Goal: Task Accomplishment & Management: Manage account settings

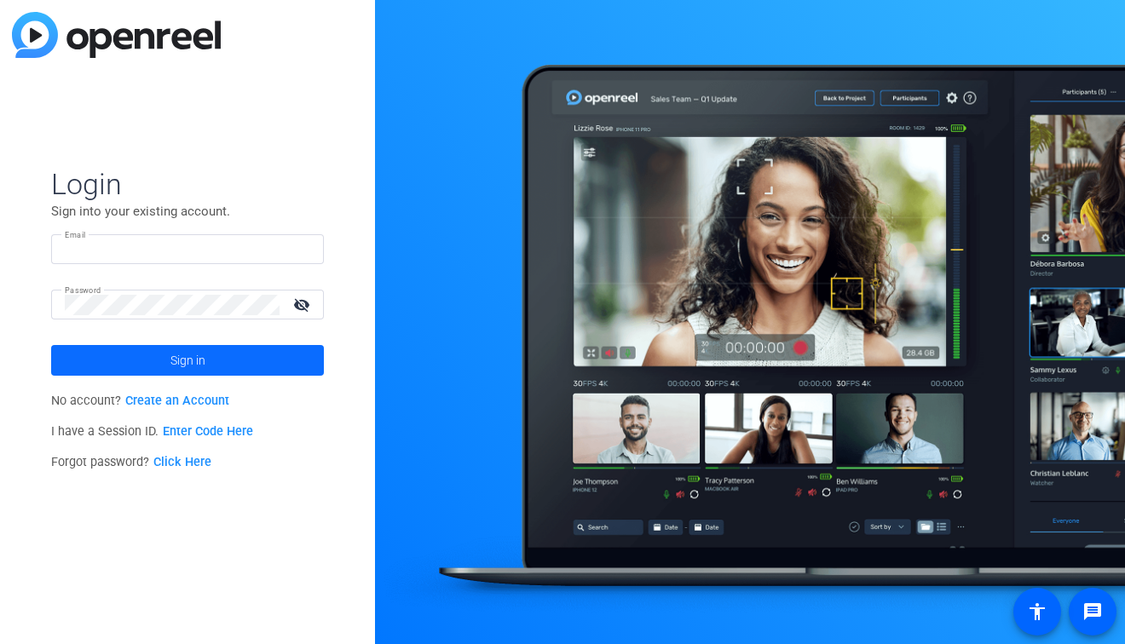
type input "[PERSON_NAME][EMAIL_ADDRESS][PERSON_NAME][DOMAIN_NAME]"
click at [182, 354] on span "Sign in" at bounding box center [187, 360] width 35 height 43
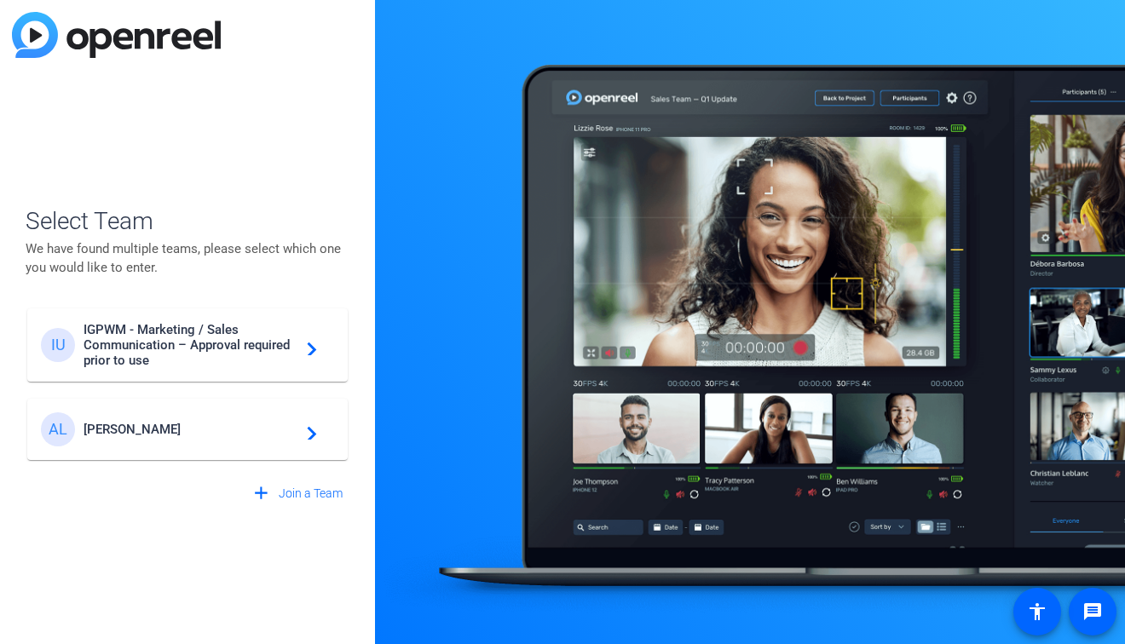
click at [174, 423] on span "[PERSON_NAME]" at bounding box center [190, 429] width 213 height 15
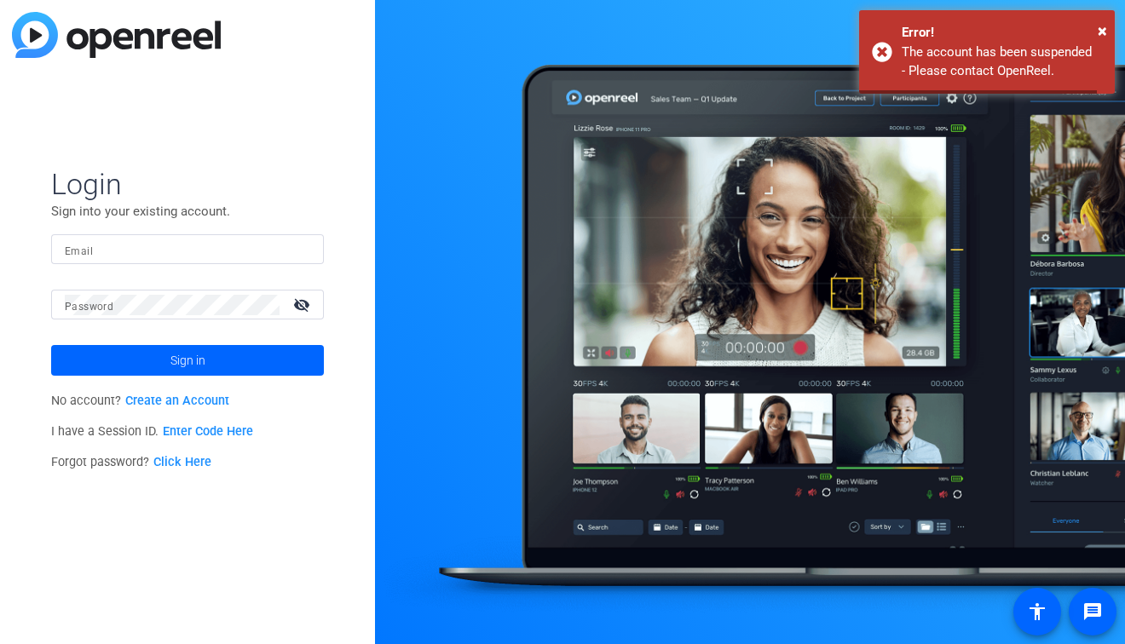
type input "[PERSON_NAME][EMAIL_ADDRESS][PERSON_NAME][DOMAIN_NAME]"
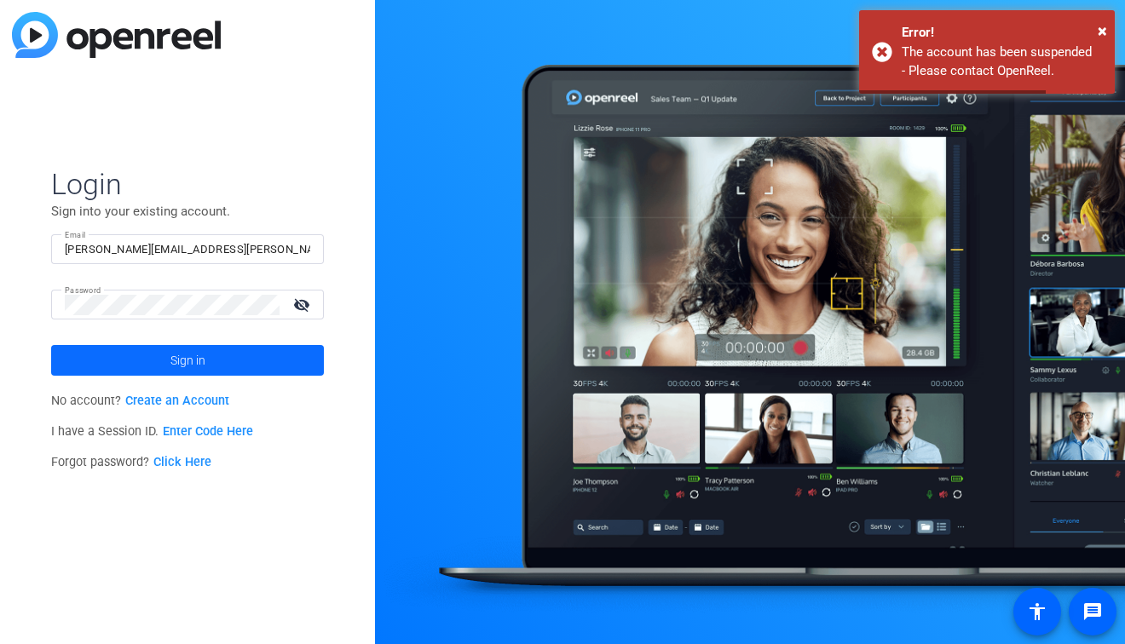
click at [174, 363] on span "Sign in" at bounding box center [187, 360] width 35 height 43
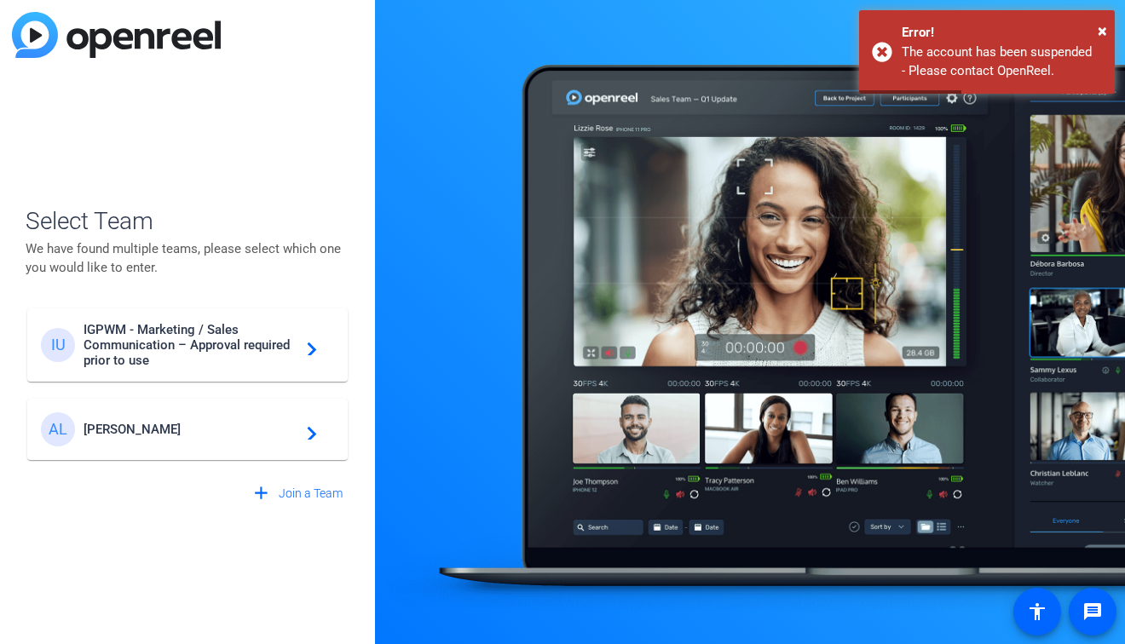
click at [205, 432] on span "[PERSON_NAME]" at bounding box center [190, 429] width 213 height 15
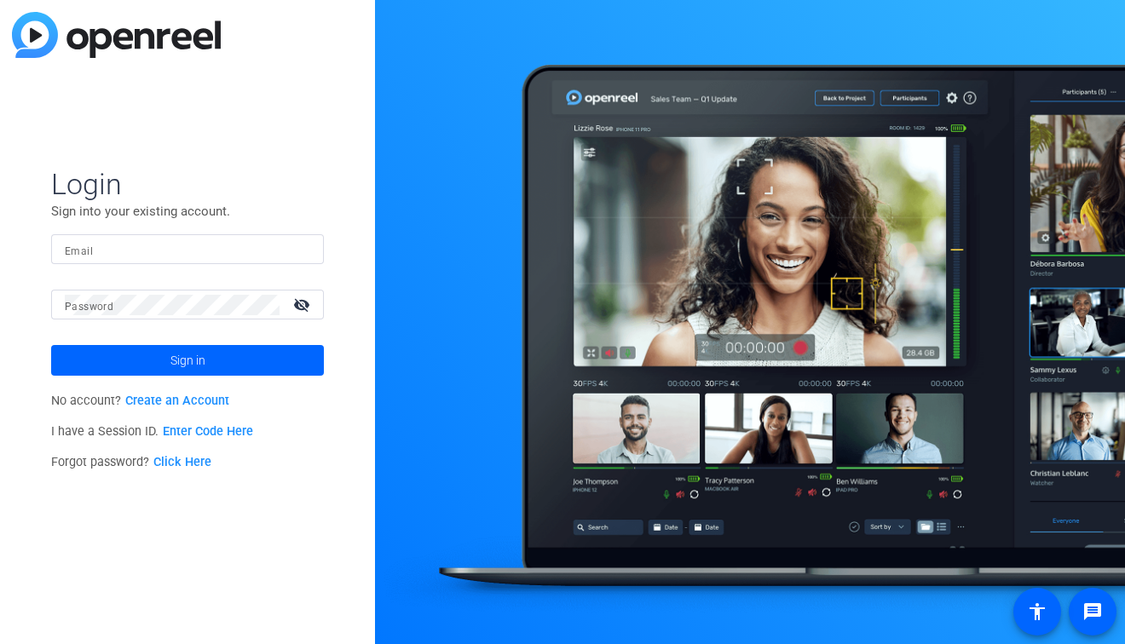
type input "[PERSON_NAME][EMAIL_ADDRESS][PERSON_NAME][DOMAIN_NAME]"
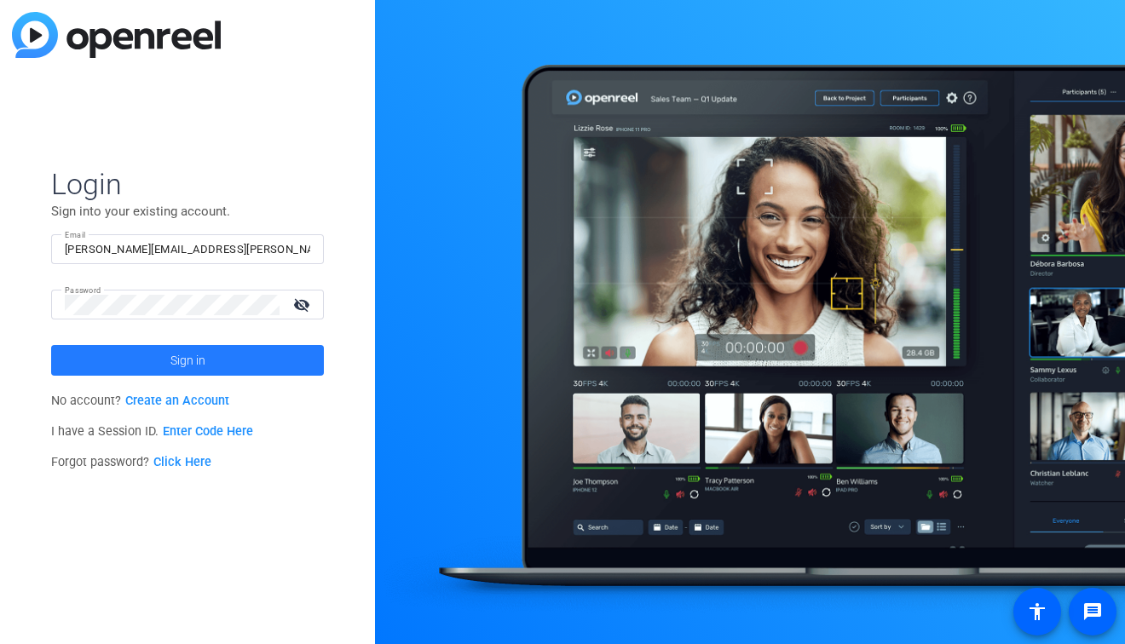
click at [234, 360] on span at bounding box center [187, 360] width 273 height 41
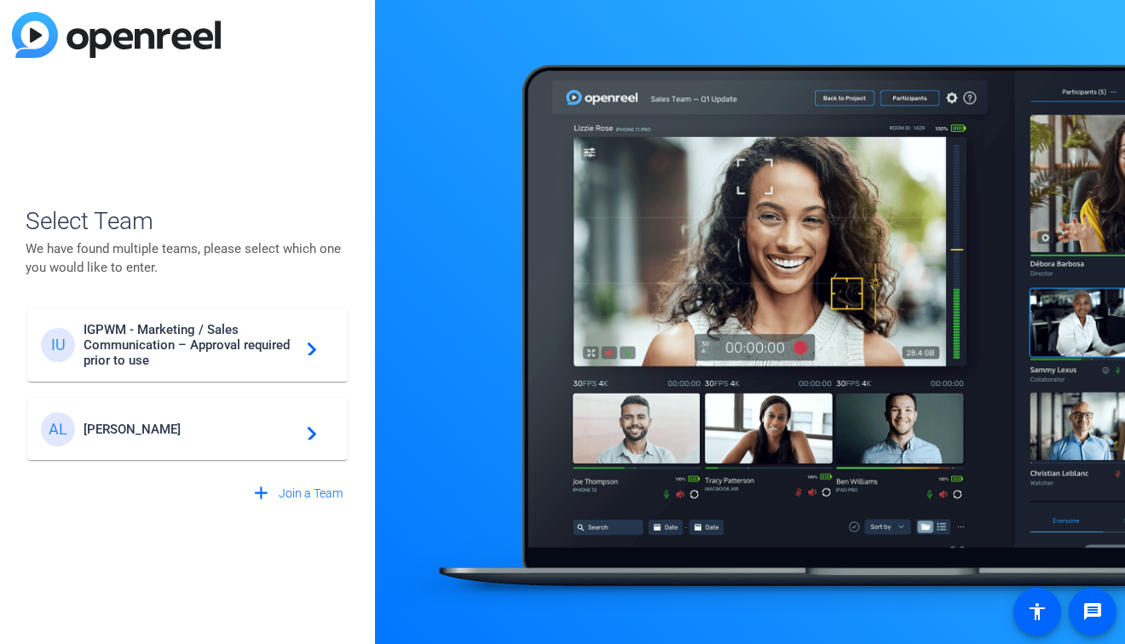
click at [137, 430] on span "[PERSON_NAME]" at bounding box center [190, 429] width 213 height 15
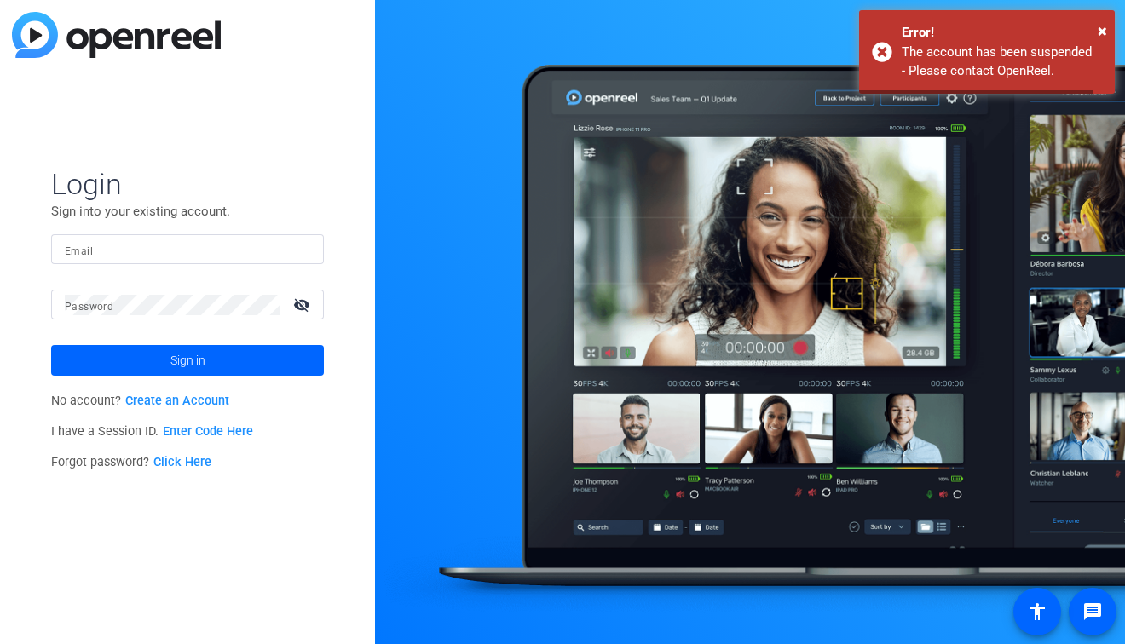
type input "[PERSON_NAME][EMAIL_ADDRESS][PERSON_NAME][DOMAIN_NAME]"
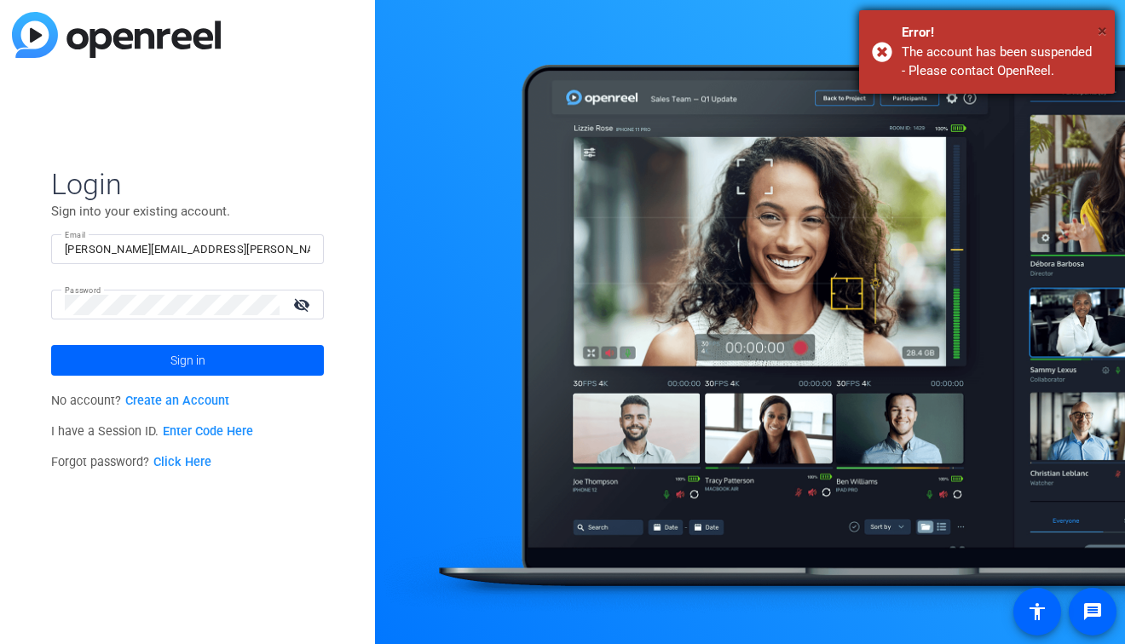
click at [1102, 35] on span "×" at bounding box center [1102, 30] width 9 height 20
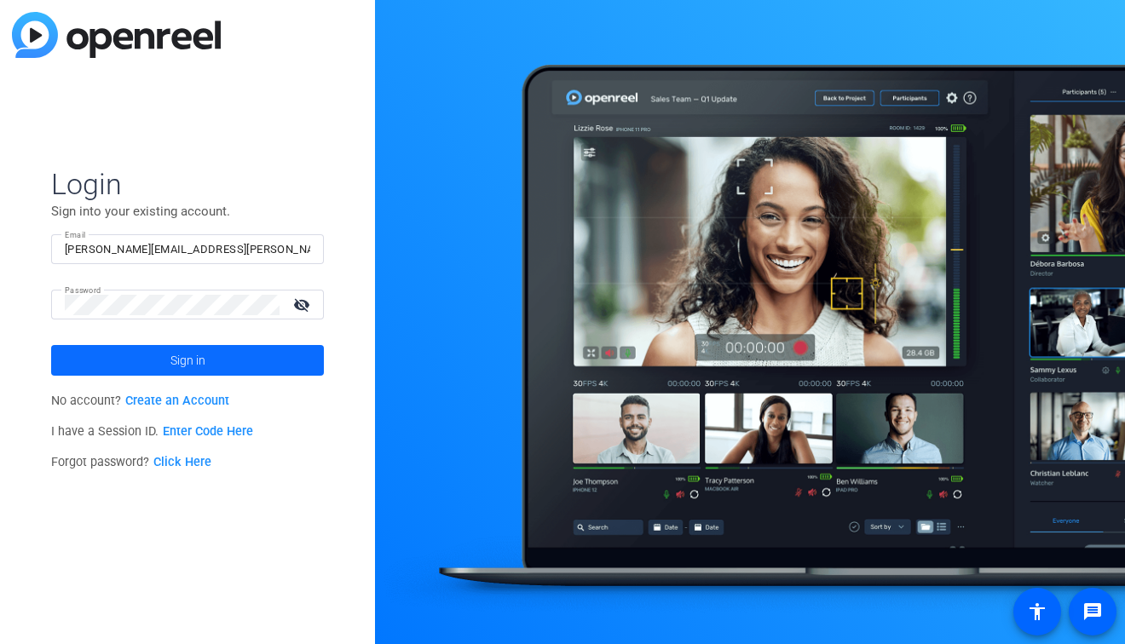
click at [207, 355] on span at bounding box center [187, 360] width 273 height 41
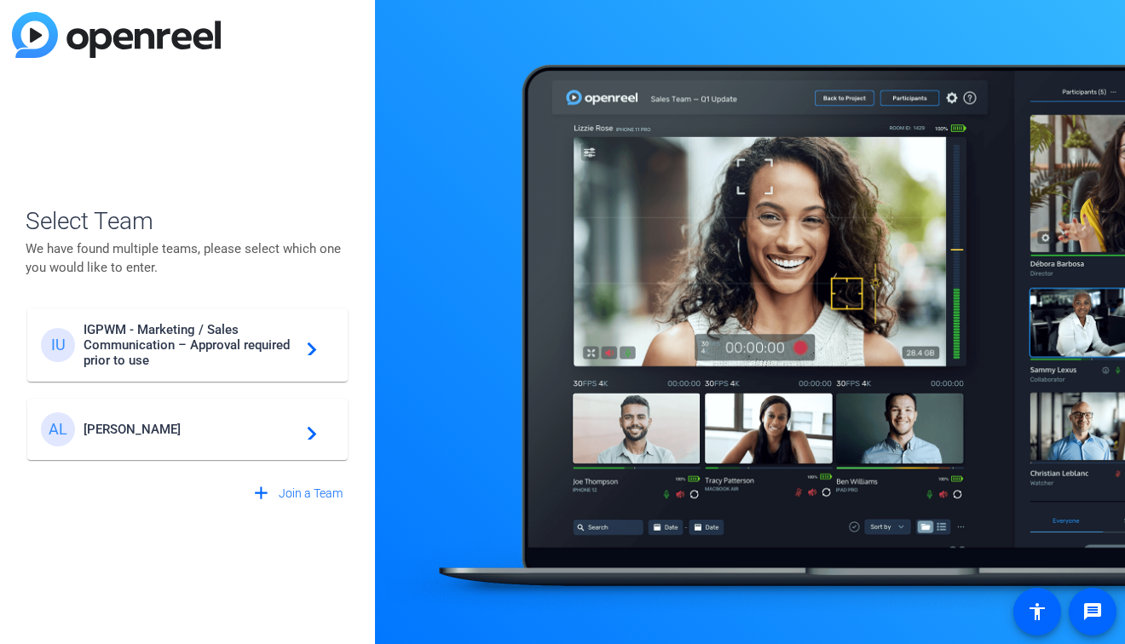
click at [299, 347] on mat-icon "navigate_next" at bounding box center [307, 345] width 20 height 20
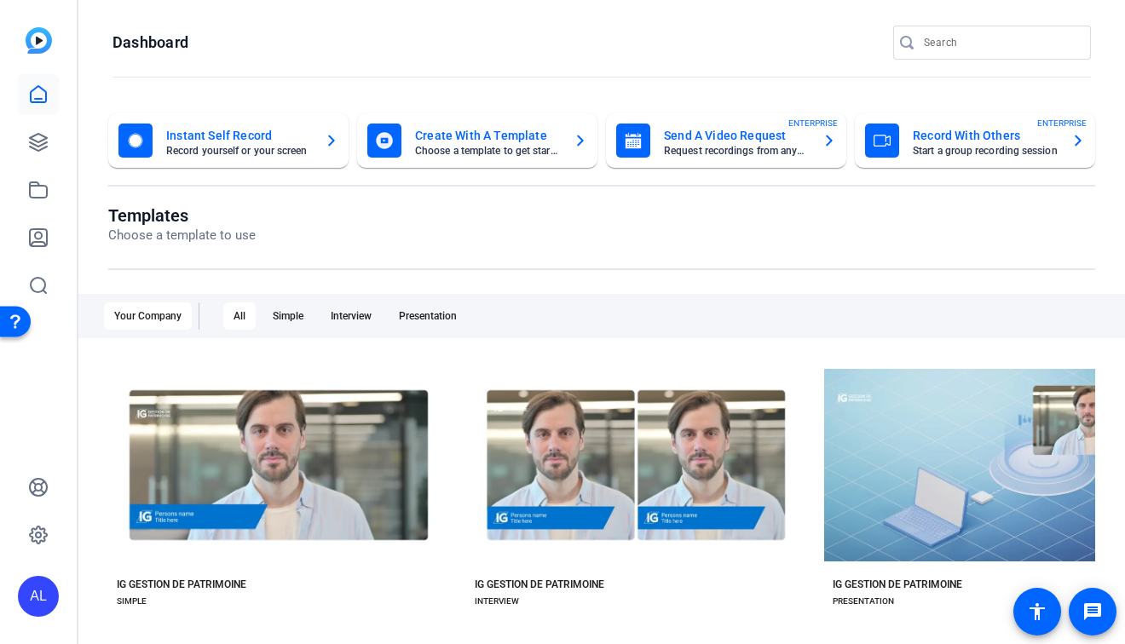
click at [38, 598] on div "AL" at bounding box center [38, 596] width 41 height 41
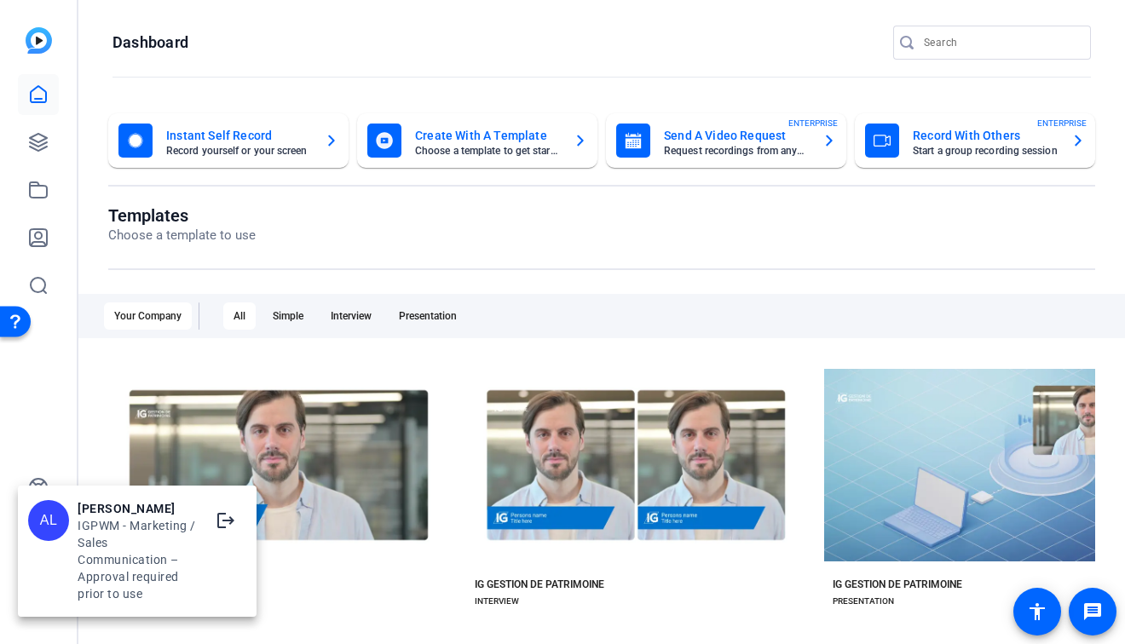
click at [66, 397] on div at bounding box center [562, 322] width 1125 height 644
